Goal: Transaction & Acquisition: Purchase product/service

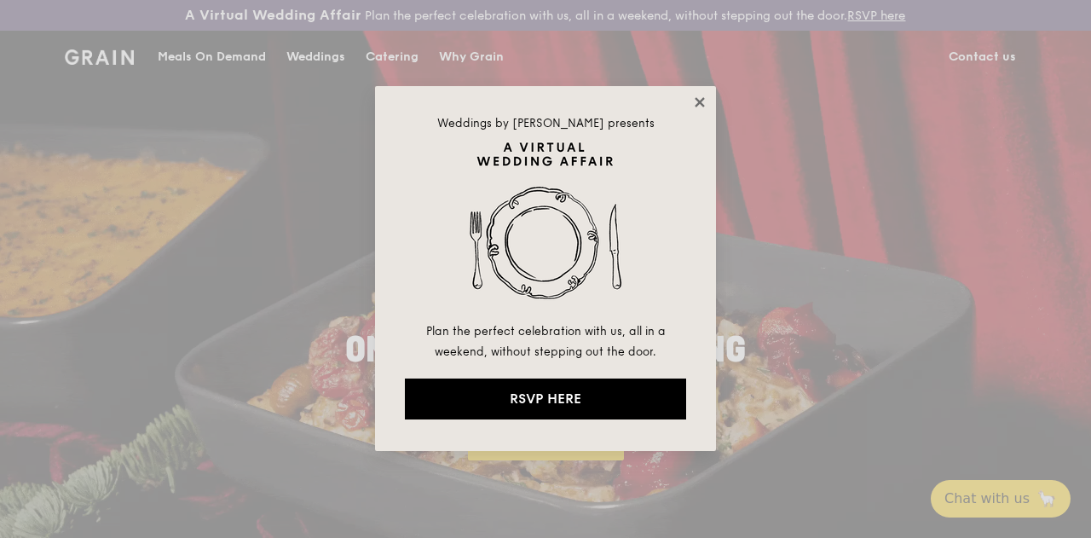
click at [704, 100] on icon at bounding box center [699, 102] width 15 height 15
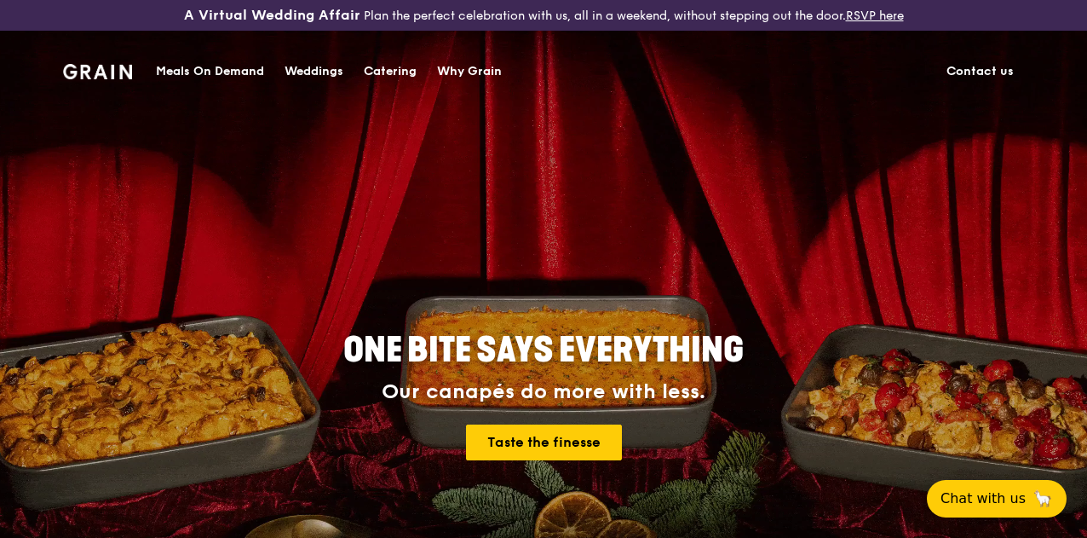
click at [193, 73] on div "Meals On Demand" at bounding box center [210, 71] width 108 height 51
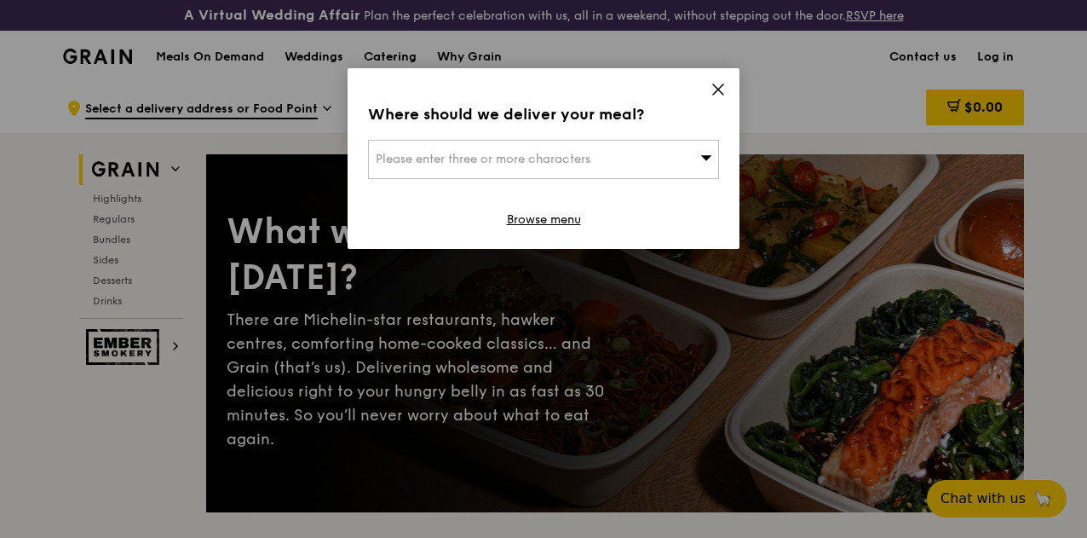
click at [654, 164] on div "Please enter three or more characters" at bounding box center [543, 159] width 351 height 39
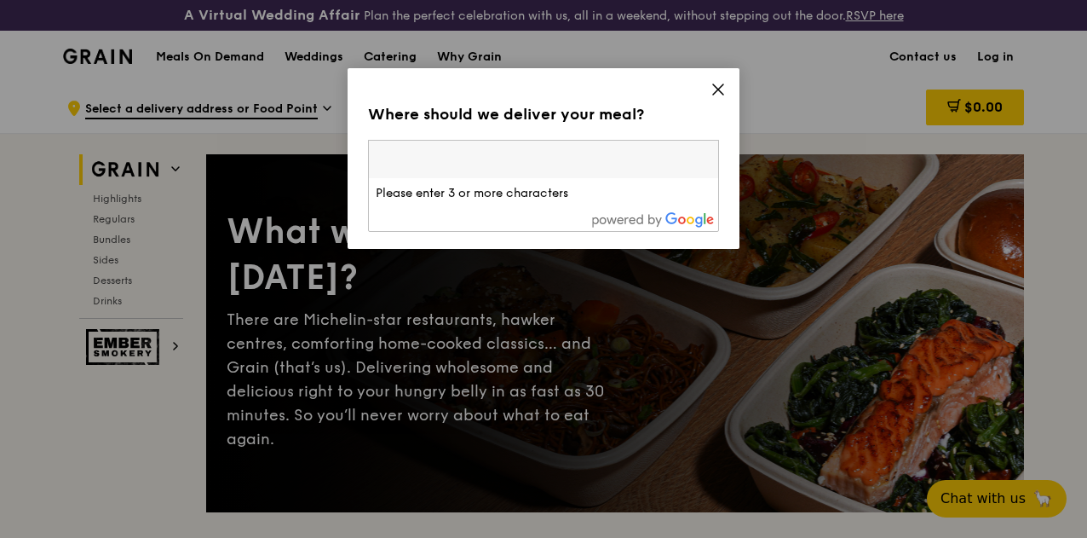
click at [719, 95] on icon at bounding box center [718, 89] width 15 height 15
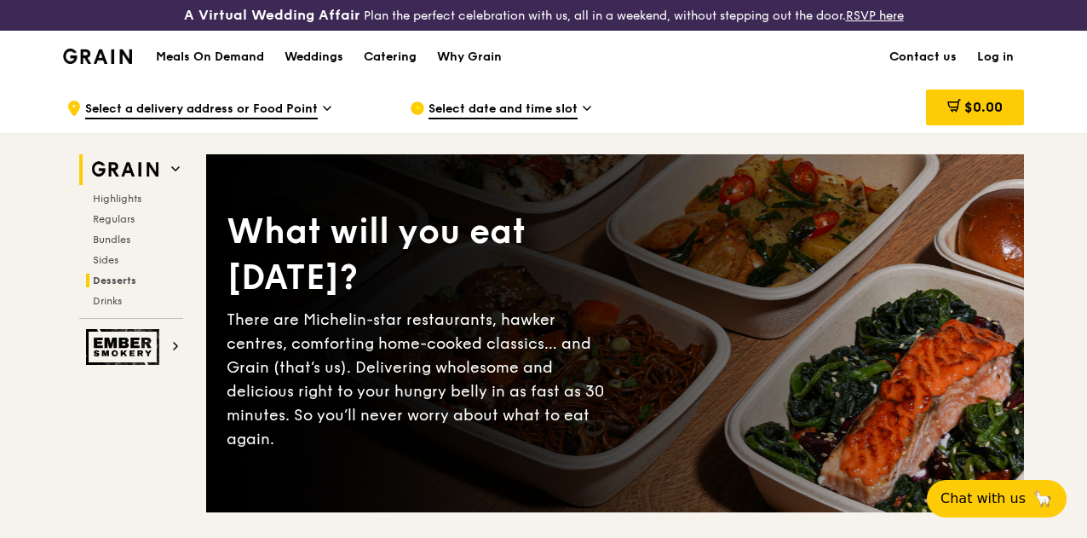
click at [118, 286] on span "Desserts" at bounding box center [114, 280] width 43 height 12
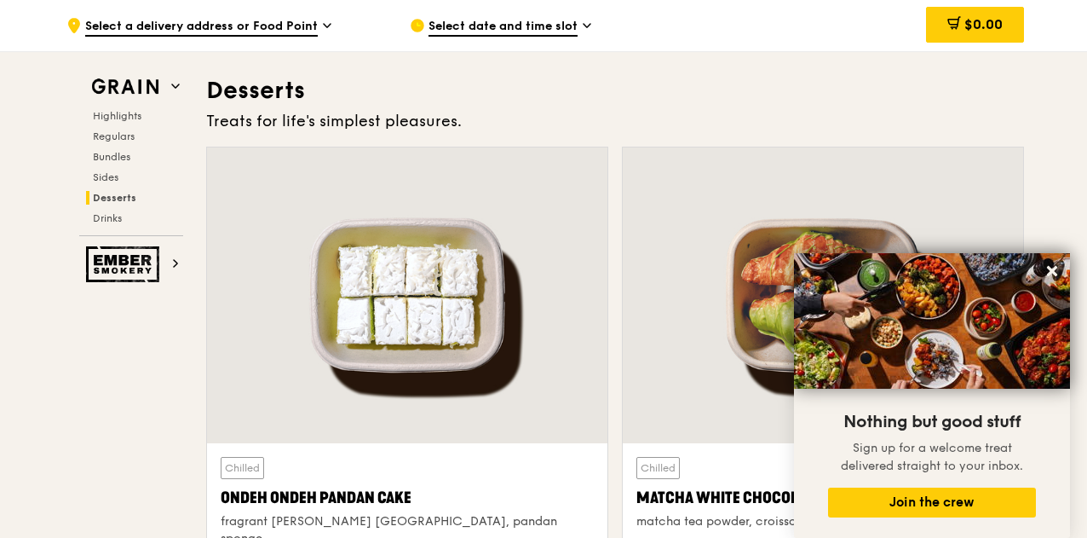
scroll to position [5286, 0]
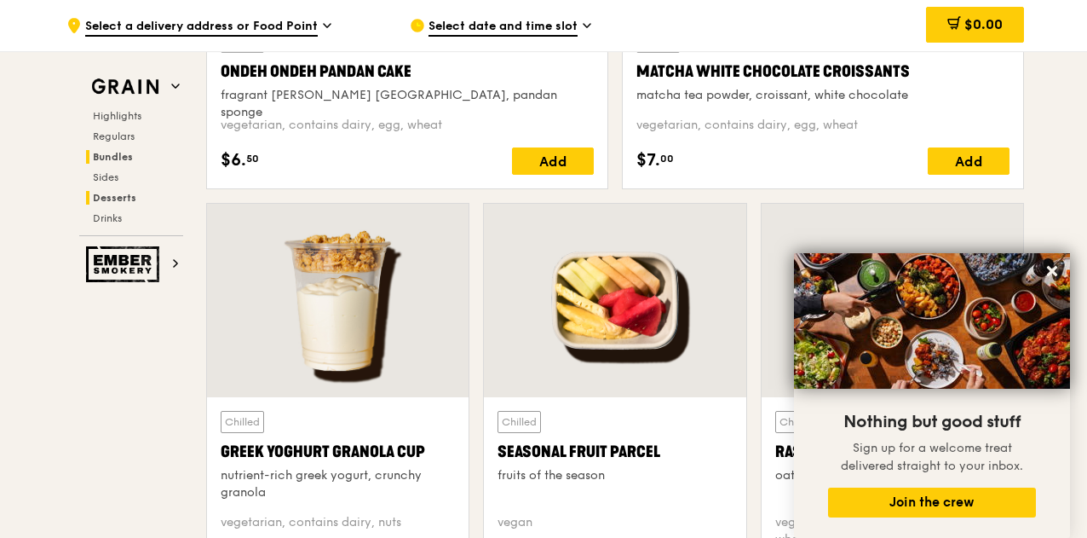
click at [107, 158] on span "Bundles" at bounding box center [113, 157] width 40 height 12
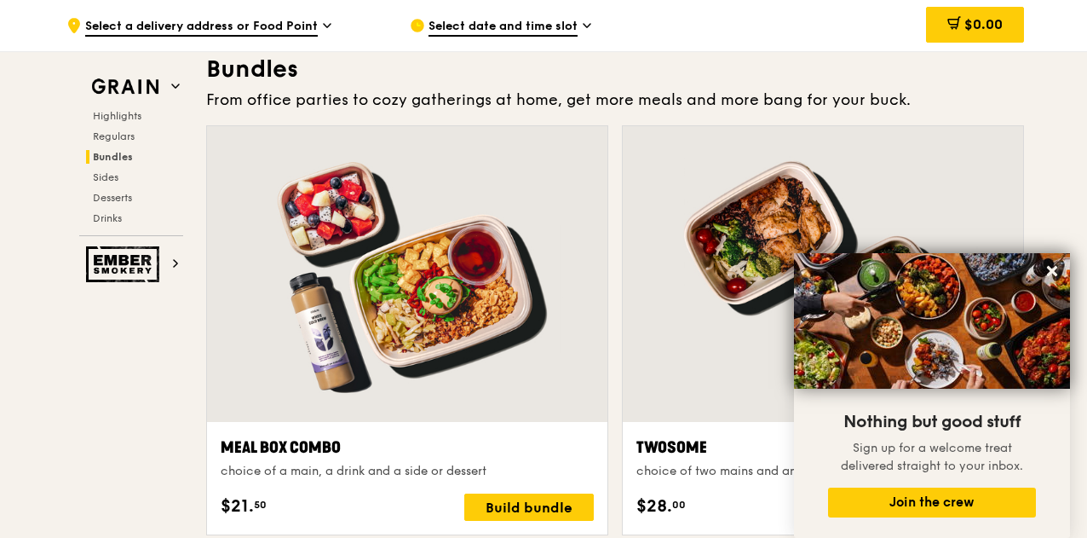
scroll to position [2478, 0]
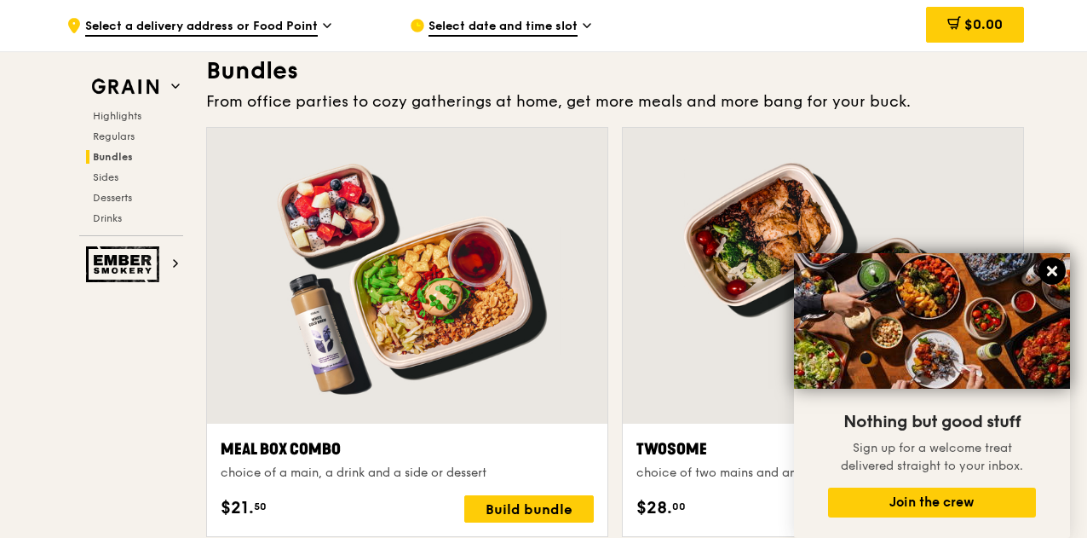
click at [1047, 268] on icon at bounding box center [1052, 271] width 10 height 10
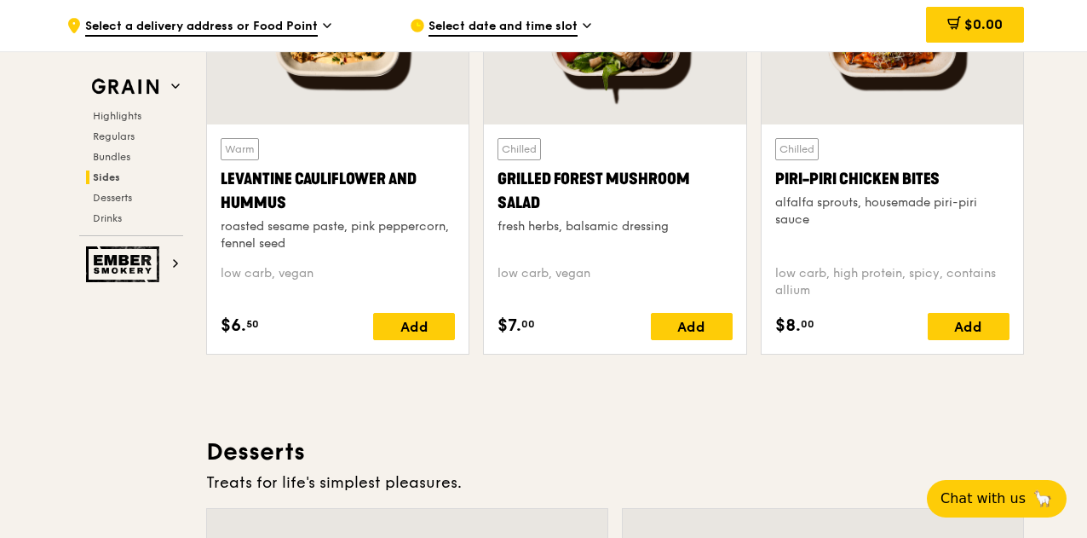
scroll to position [4523, 0]
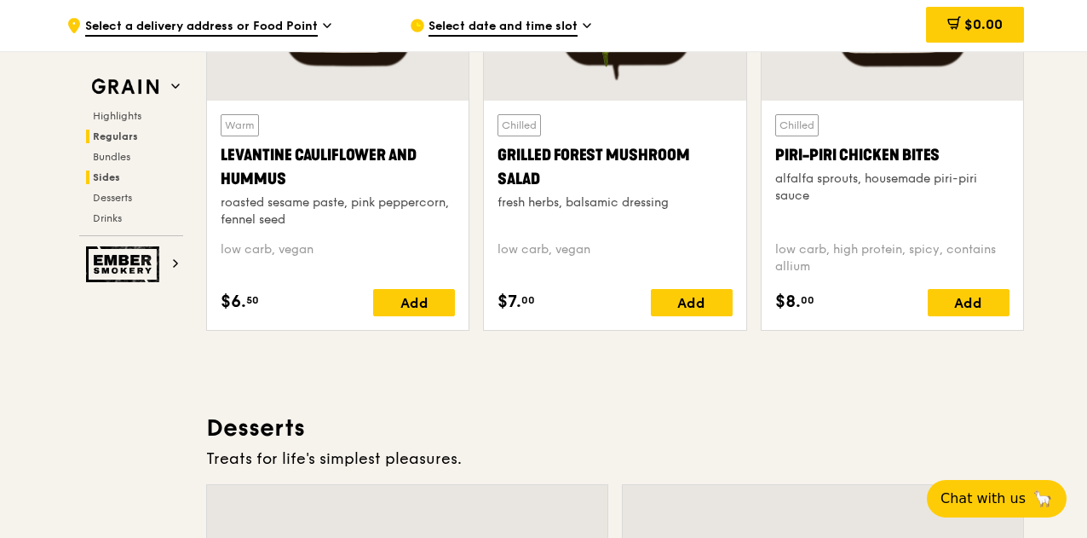
click at [104, 135] on span "Regulars" at bounding box center [115, 136] width 45 height 12
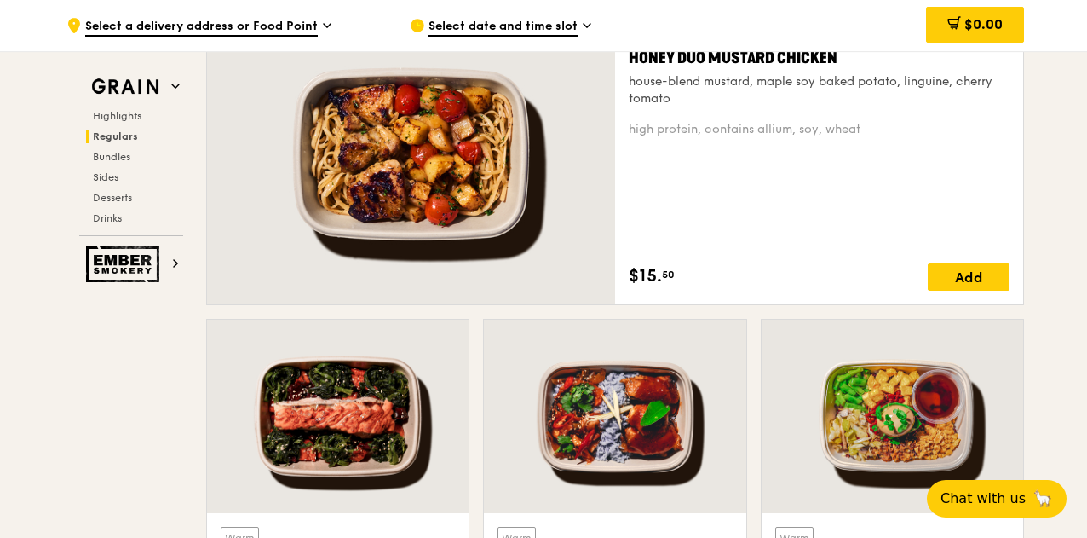
scroll to position [1147, 0]
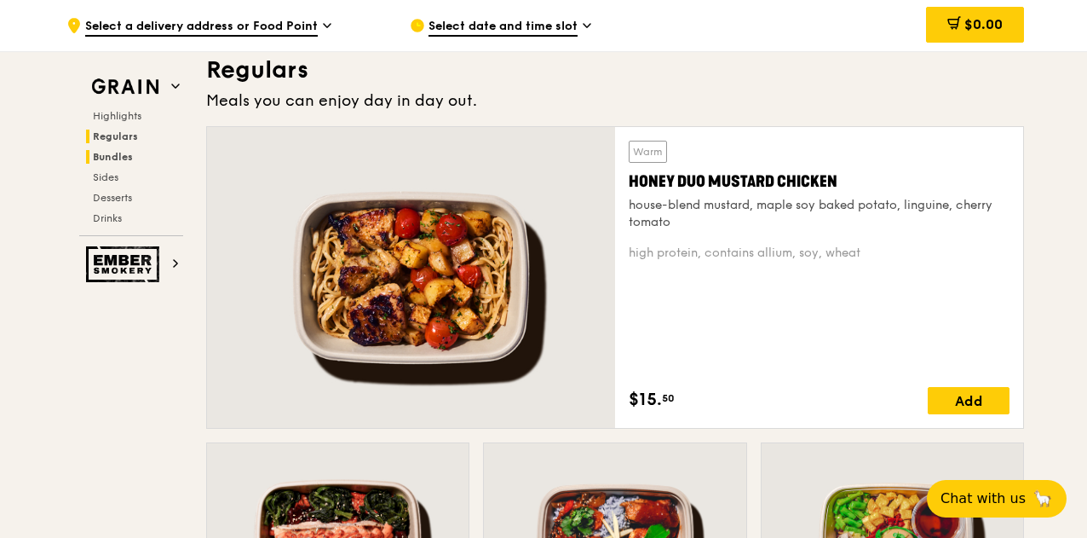
click at [112, 151] on span "Bundles" at bounding box center [113, 157] width 40 height 12
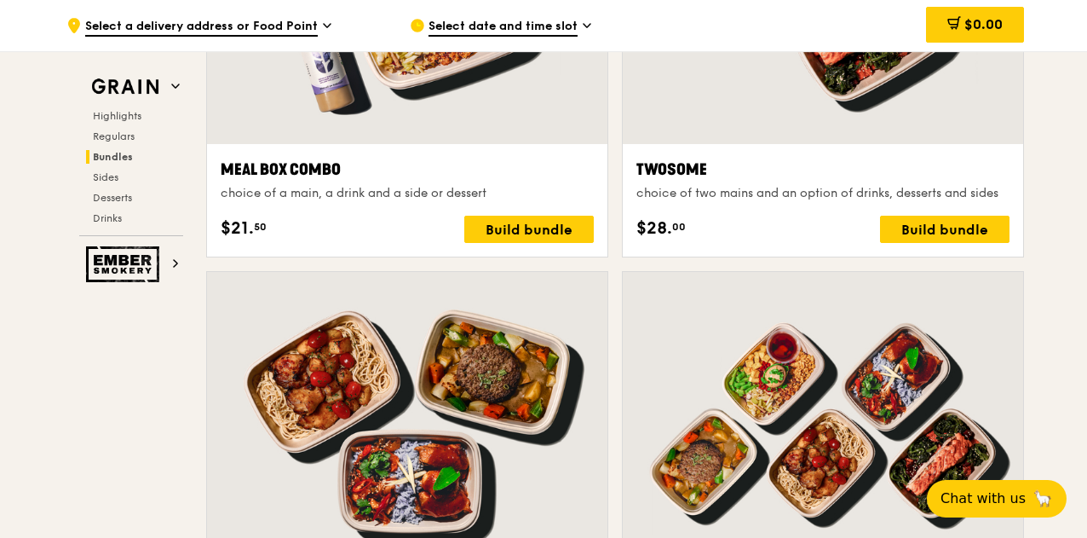
scroll to position [2819, 0]
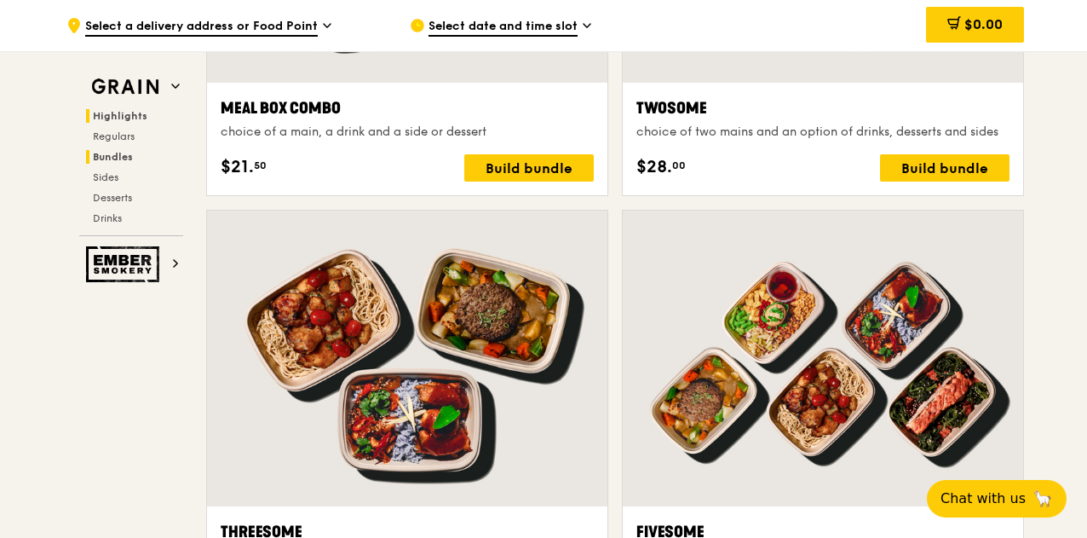
click at [136, 116] on span "Highlights" at bounding box center [120, 116] width 55 height 12
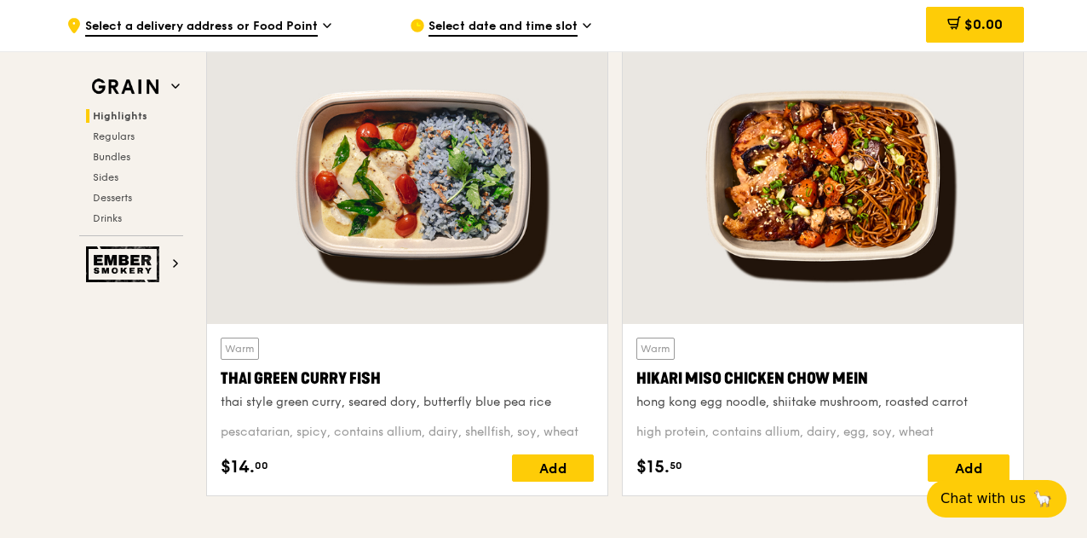
scroll to position [867, 0]
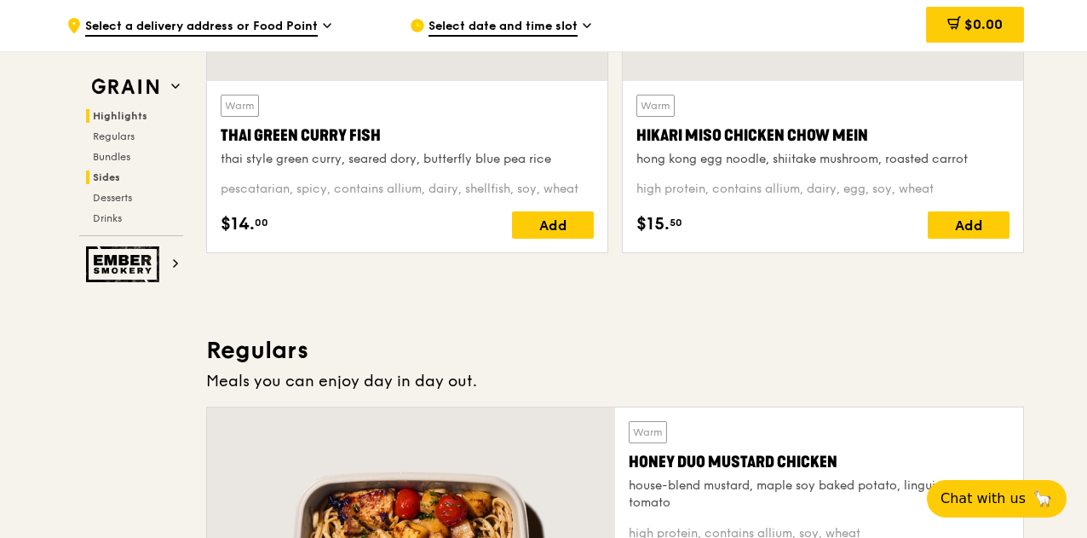
click at [103, 175] on span "Sides" at bounding box center [106, 177] width 27 height 12
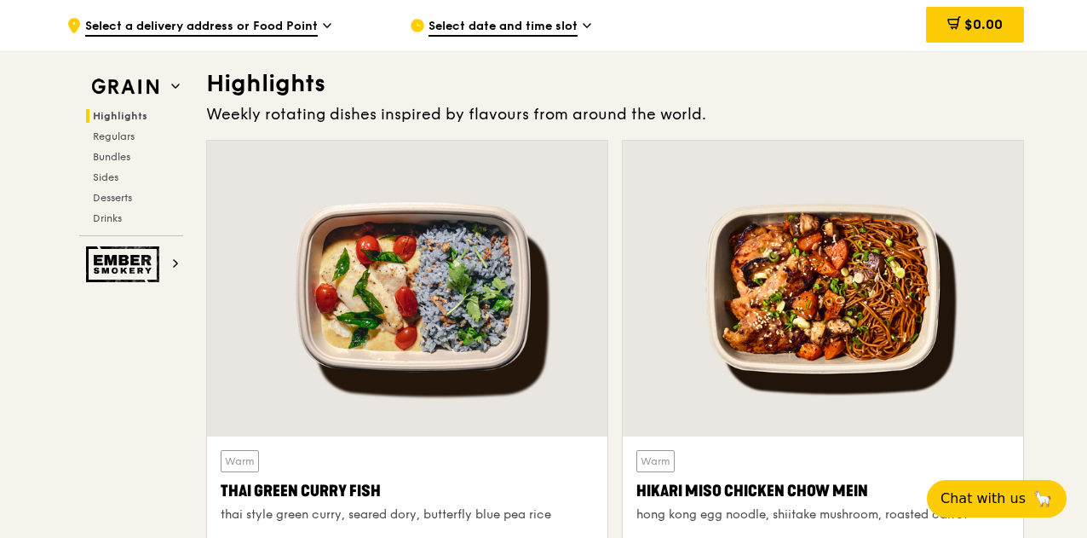
scroll to position [0, 0]
